Goal: Navigation & Orientation: Find specific page/section

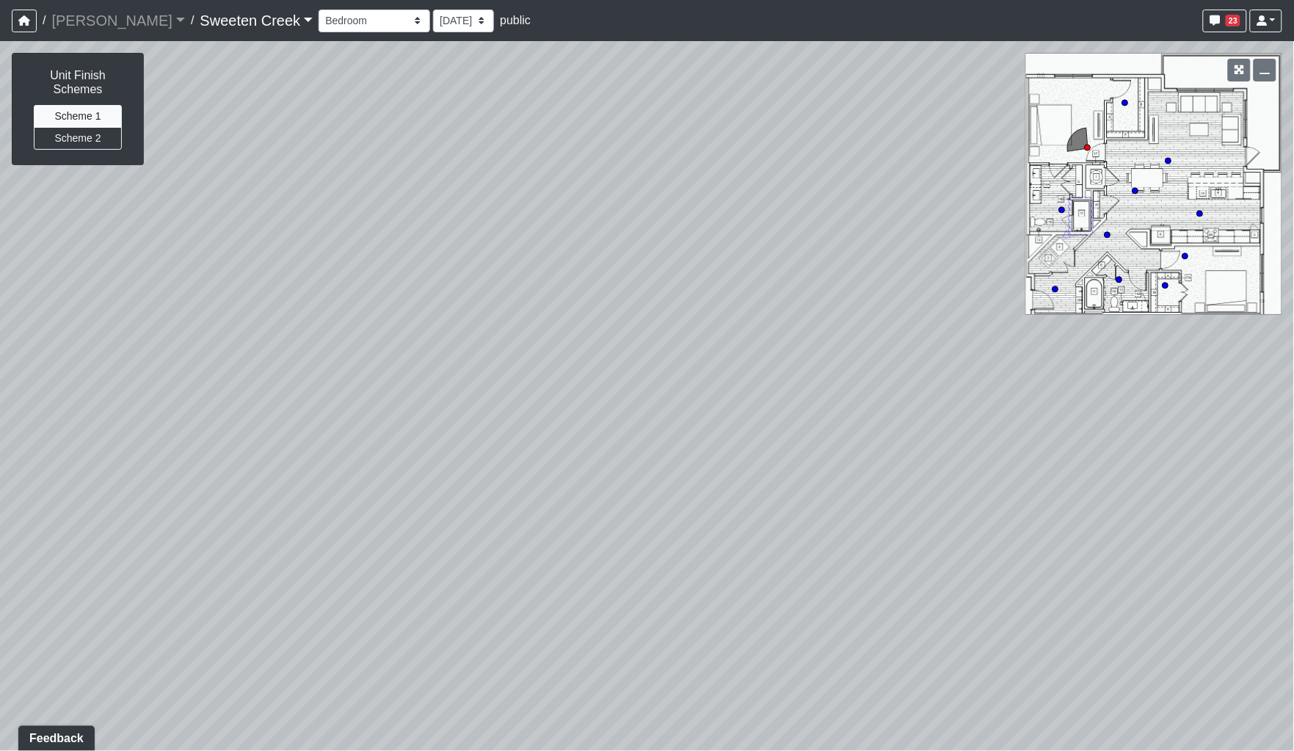
click at [872, 351] on div "Loading... Office Loading... Reception Loading... Mailroom - Elevator Lobby Loa…" at bounding box center [647, 396] width 1294 height 710
drag, startPoint x: 840, startPoint y: 380, endPoint x: 989, endPoint y: 379, distance: 148.3
click at [973, 379] on div "Loading... Office Loading... Reception Loading... Mailroom - Elevator Lobby Loa…" at bounding box center [647, 396] width 1294 height 710
click at [239, 23] on link "Sweeten Creek" at bounding box center [256, 20] width 113 height 29
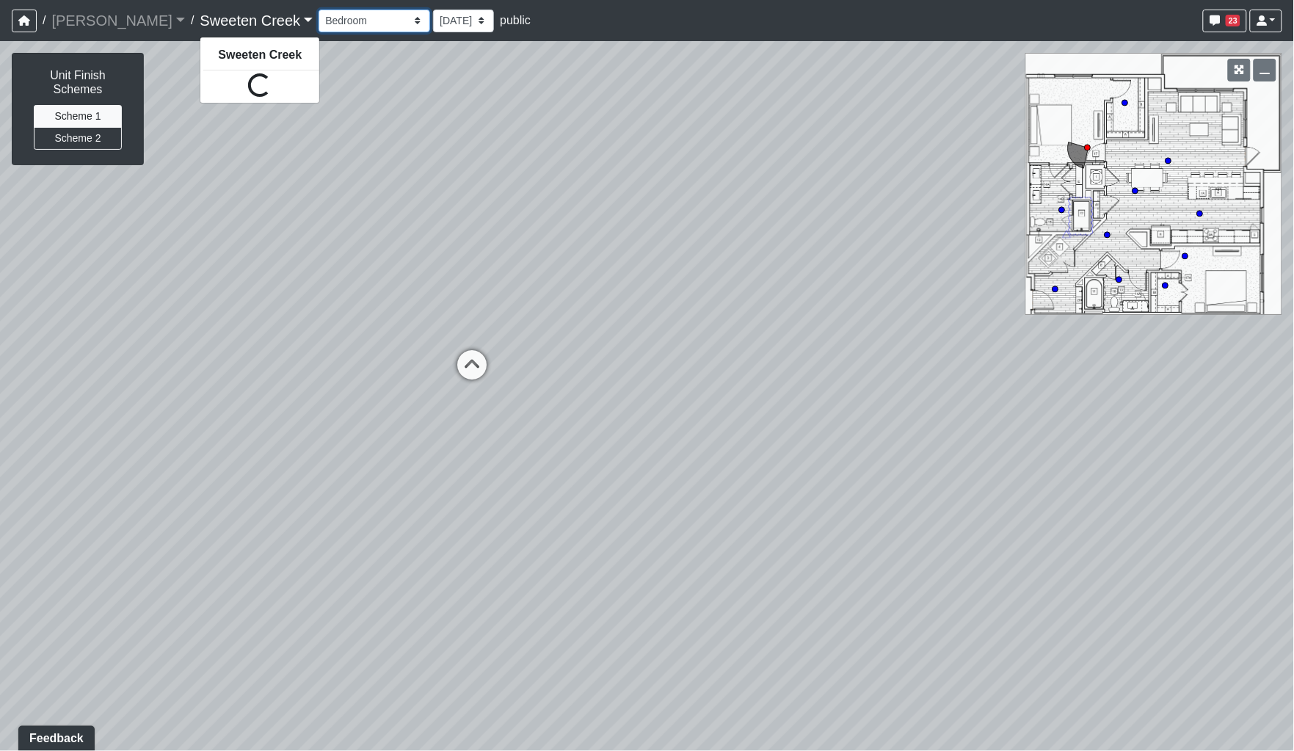
click at [319, 26] on select "Bistro Fitness - Hobby Booth Seating Counter Dining Dining 2 Elevators Elevator…" at bounding box center [375, 21] width 112 height 23
click at [319, 10] on select "Bistro Fitness - Hobby Booth Seating Counter Dining Dining 2 Elevators Elevator…" at bounding box center [375, 21] width 112 height 23
select select "q16zMmWStrE7BSECUAY27u"
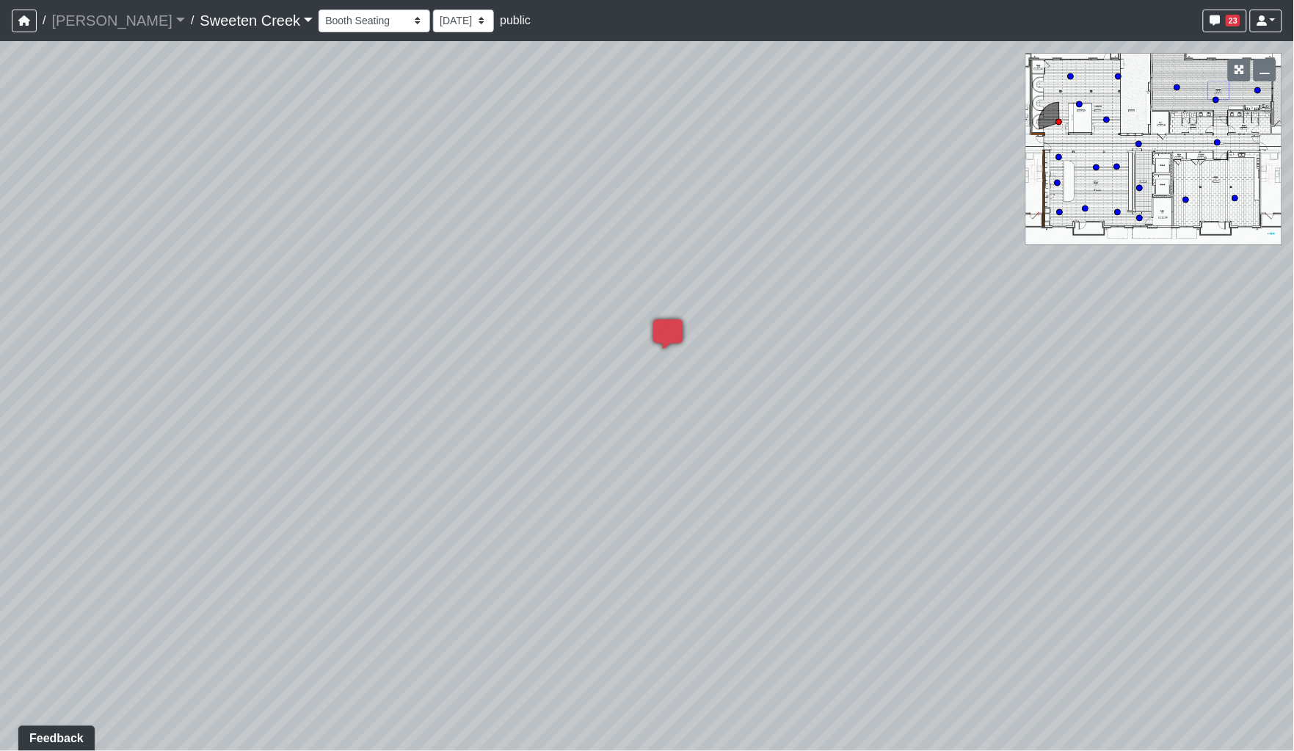
drag, startPoint x: 1069, startPoint y: 457, endPoint x: 655, endPoint y: 408, distance: 416.9
click at [655, 408] on div "Loading... Office Loading... Reception Loading... Mailroom - Elevator Lobby Loa…" at bounding box center [647, 396] width 1294 height 710
drag, startPoint x: 485, startPoint y: 389, endPoint x: 578, endPoint y: 356, distance: 98.9
click at [366, 376] on div "Loading... Office Loading... Reception Loading... Mailroom - Elevator Lobby Loa…" at bounding box center [647, 396] width 1294 height 710
drag, startPoint x: 375, startPoint y: 364, endPoint x: 701, endPoint y: 363, distance: 325.9
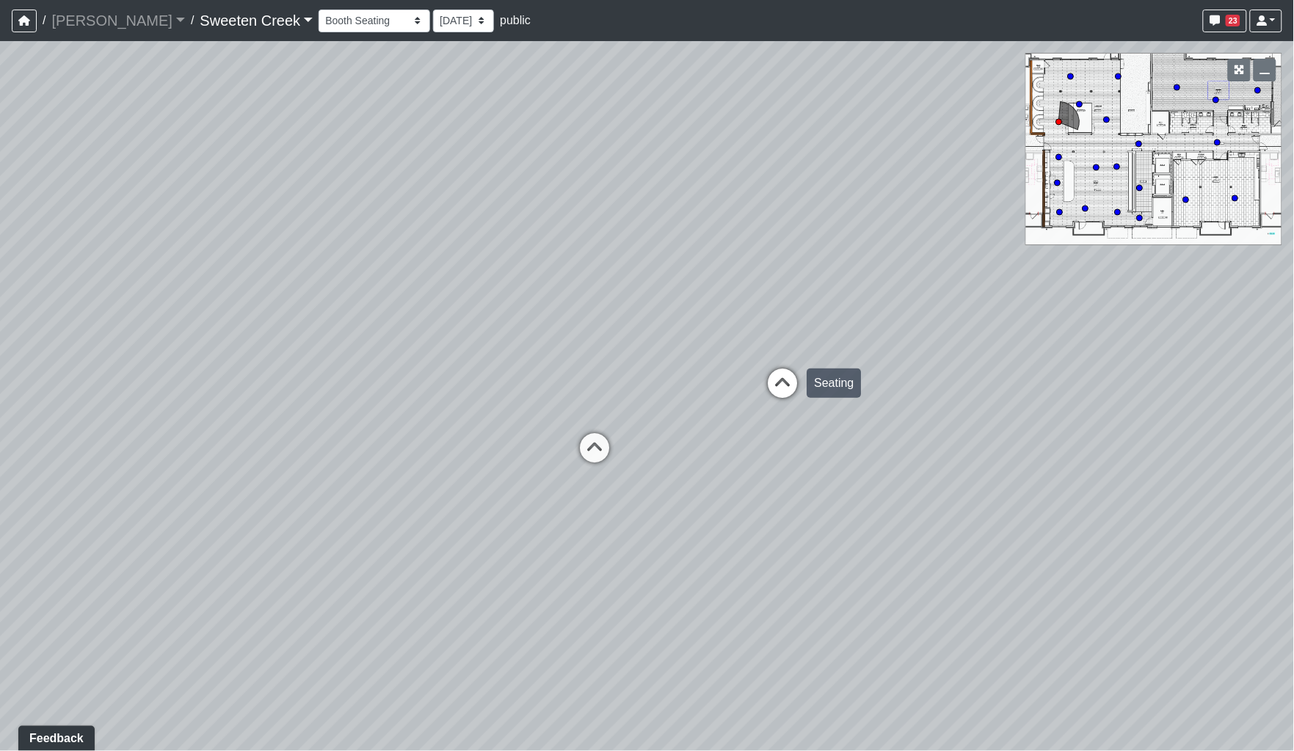
click at [362, 363] on div "Loading... Office Loading... Reception Loading... Mailroom - Elevator Lobby Loa…" at bounding box center [647, 396] width 1294 height 710
drag, startPoint x: 854, startPoint y: 375, endPoint x: 696, endPoint y: 369, distance: 157.9
click at [696, 369] on div "Loading... Office Loading... Reception Loading... Mailroom - Elevator Lobby Loa…" at bounding box center [647, 396] width 1294 height 710
